Goal: Task Accomplishment & Management: Manage account settings

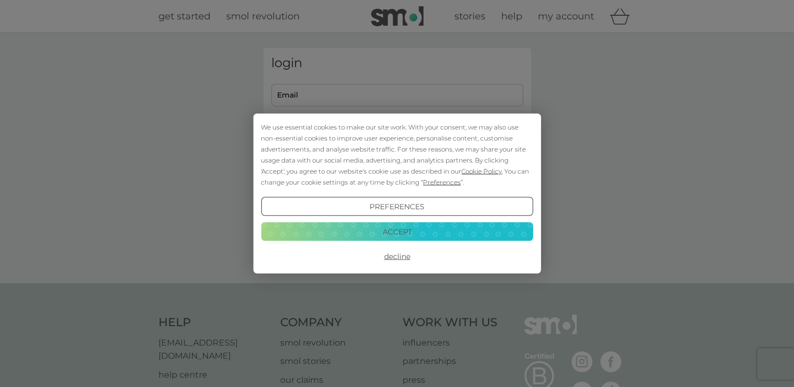
click at [367, 225] on button "Accept" at bounding box center [397, 231] width 272 height 19
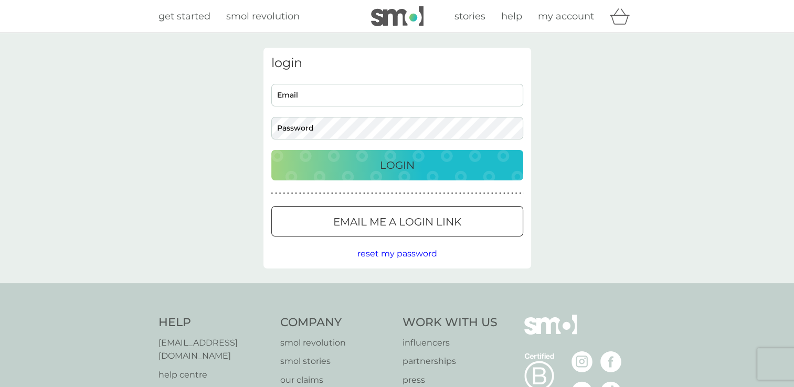
click at [310, 87] on input "Email" at bounding box center [397, 95] width 252 height 23
click at [325, 98] on input "fammall" at bounding box center [397, 95] width 252 height 23
click at [373, 96] on input "fammall" at bounding box center [397, 95] width 252 height 23
type input "fammall@yahoo.co.uk"
click at [384, 170] on p "Login" at bounding box center [397, 165] width 35 height 17
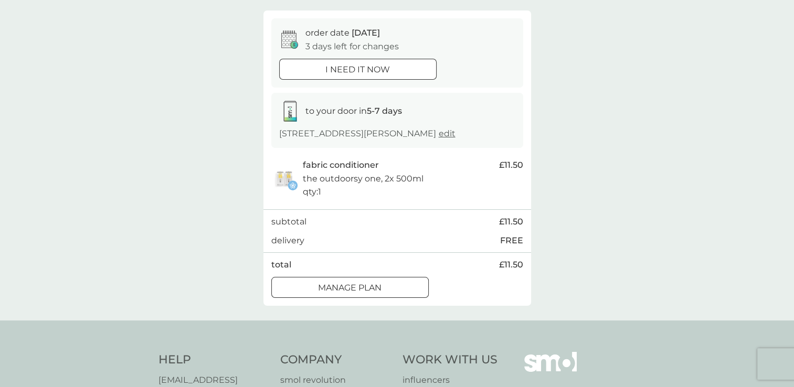
scroll to position [105, 0]
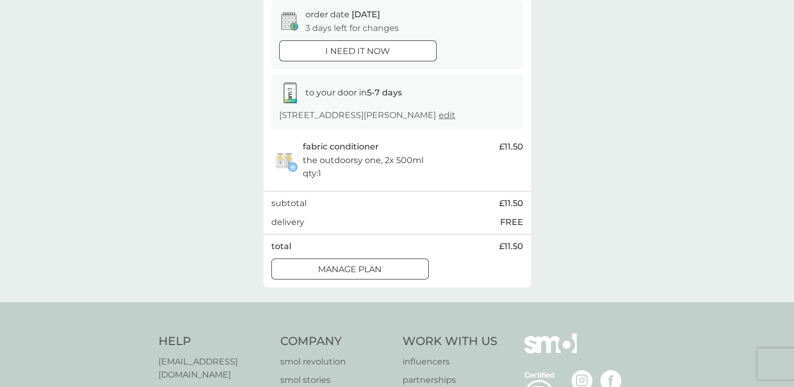
click at [346, 275] on div at bounding box center [350, 269] width 38 height 11
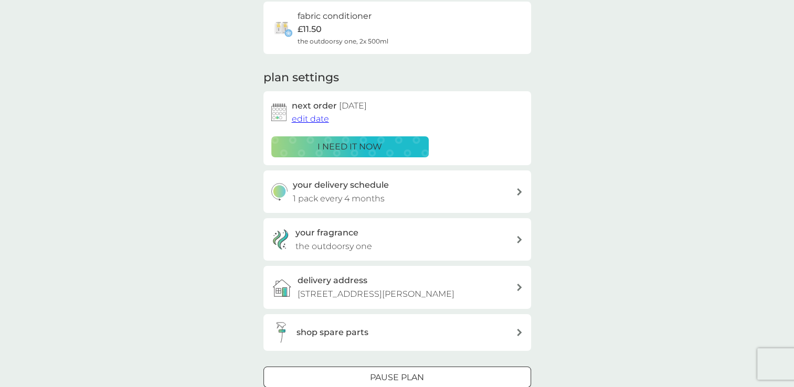
scroll to position [105, 0]
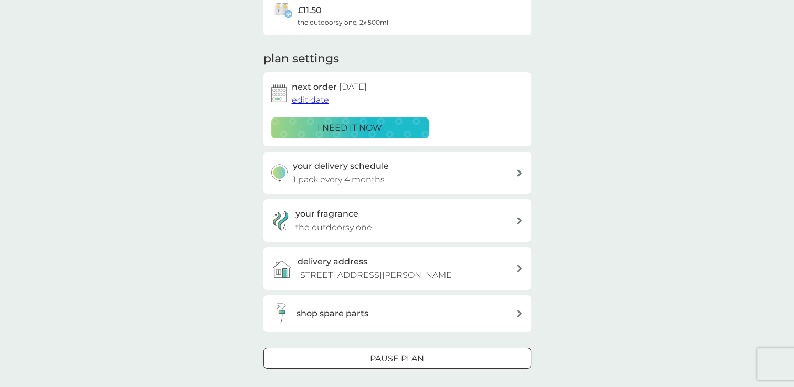
click at [304, 100] on span "edit date" at bounding box center [310, 100] width 37 height 10
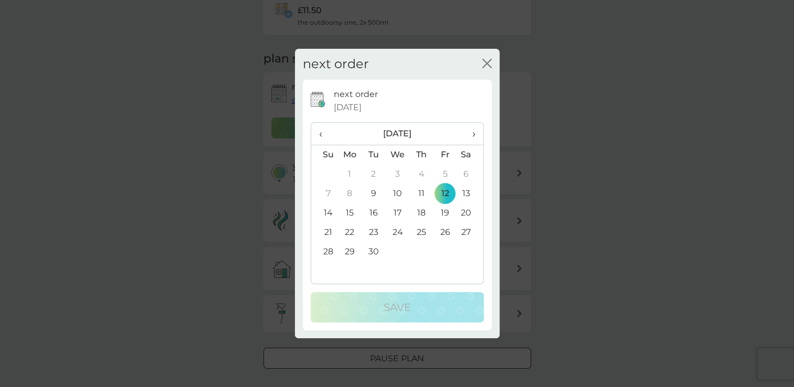
click at [468, 134] on span "›" at bounding box center [469, 134] width 10 height 22
click at [445, 195] on td "12" at bounding box center [445, 193] width 24 height 19
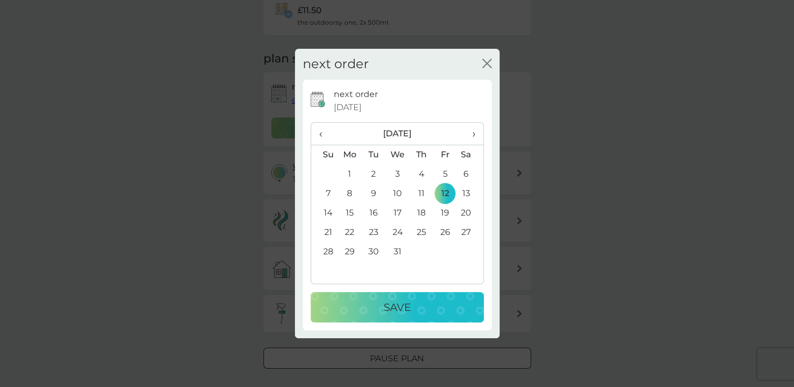
click at [372, 305] on div "Save" at bounding box center [397, 307] width 152 height 17
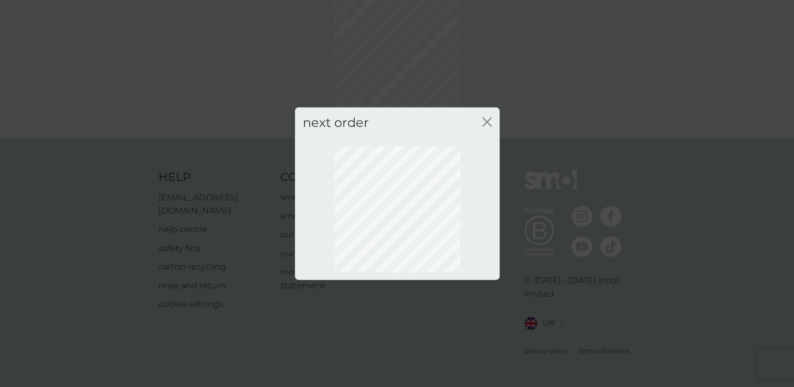
scroll to position [52, 0]
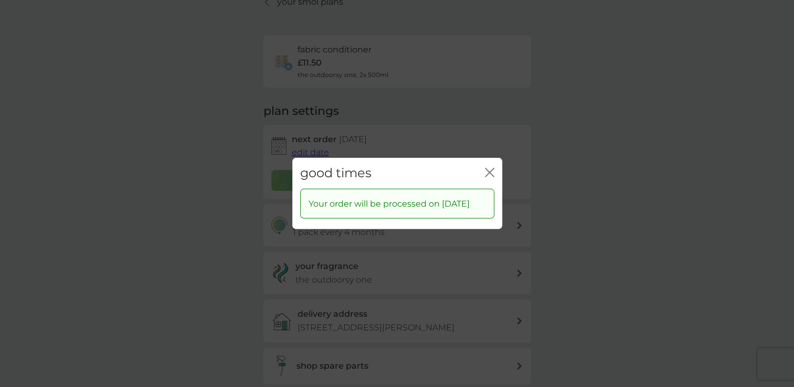
click at [488, 168] on icon "close" at bounding box center [487, 172] width 4 height 8
